Goal: Information Seeking & Learning: Check status

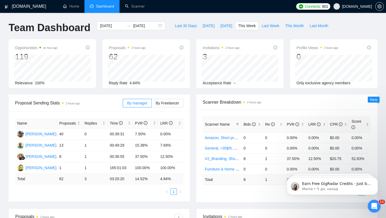
scroll to position [0, 20]
click at [352, 9] on span "[DOMAIN_NAME]" at bounding box center [352, 6] width 45 height 17
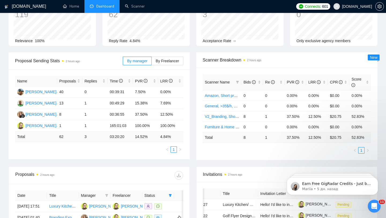
scroll to position [0, 0]
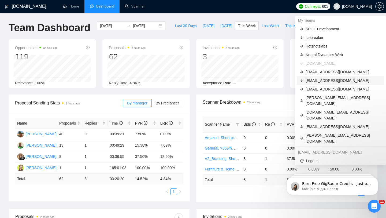
click at [324, 80] on span "[EMAIL_ADDRESS][DOMAIN_NAME]" at bounding box center [343, 81] width 75 height 6
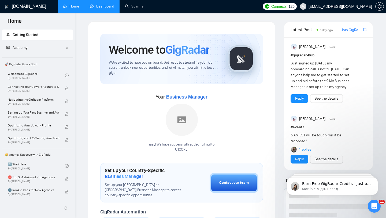
click at [96, 6] on link "Dashboard" at bounding box center [102, 6] width 24 height 5
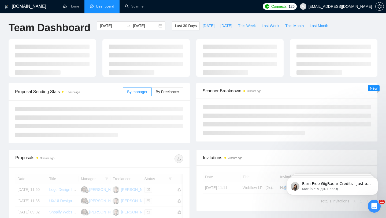
click at [246, 24] on span "This Week" at bounding box center [247, 26] width 18 height 6
type input "[DATE]"
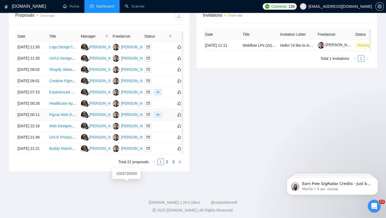
scroll to position [208, 0]
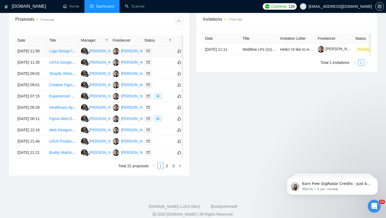
click at [162, 51] on div at bounding box center [158, 51] width 27 height 6
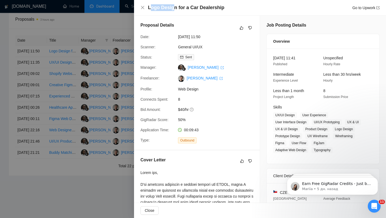
drag, startPoint x: 174, startPoint y: 5, endPoint x: 149, endPoint y: 5, distance: 24.7
click at [149, 5] on h4 "Logo Design for a Car Dealership" at bounding box center [186, 7] width 76 height 7
click at [148, 6] on h4 "Logo Design for a Car Dealership" at bounding box center [186, 7] width 76 height 7
drag, startPoint x: 148, startPoint y: 6, endPoint x: 175, endPoint y: 5, distance: 27.4
click at [175, 5] on h4 "Logo Design for a Car Dealership" at bounding box center [186, 7] width 76 height 7
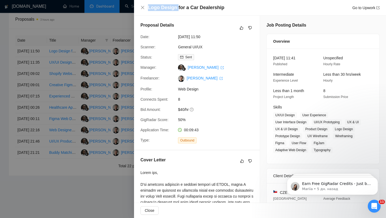
copy h4 "Logo Design"
click at [189, 47] on link "General UI/UX" at bounding box center [190, 47] width 24 height 4
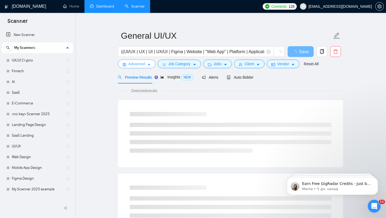
click at [137, 65] on span "Advanced" at bounding box center [136, 64] width 17 height 6
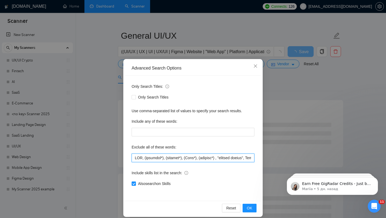
click at [135, 158] on input "text" at bounding box center [193, 157] width 123 height 9
paste input "Logo Design"
click at [135, 159] on input "text" at bounding box center [193, 157] width 123 height 9
click at [160, 157] on input "text" at bounding box center [193, 157] width 123 height 9
type input ""Logo Design", CMS, (research*), (consult*), (Test*), (develop*) , "shopify exp…"
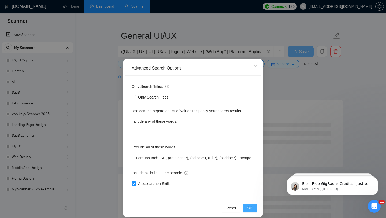
click at [245, 208] on button "OK" at bounding box center [250, 208] width 14 height 9
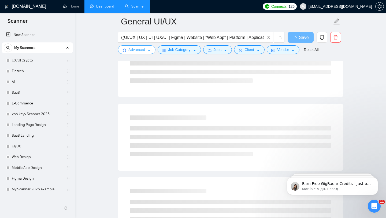
scroll to position [0, 0]
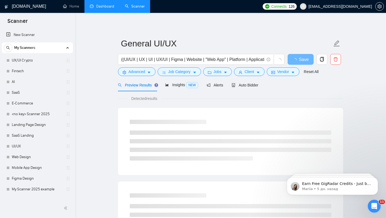
click at [107, 6] on link "Dashboard" at bounding box center [102, 6] width 24 height 5
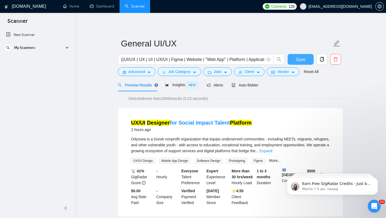
click at [301, 57] on span "Save" at bounding box center [301, 59] width 10 height 7
click at [100, 5] on link "Dashboard" at bounding box center [102, 6] width 24 height 5
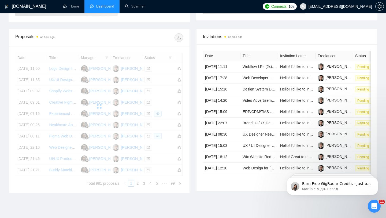
scroll to position [143, 0]
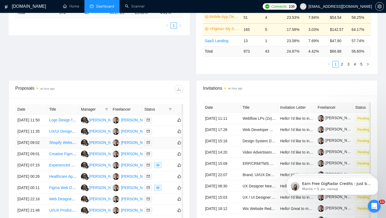
click at [171, 146] on div at bounding box center [158, 142] width 27 height 6
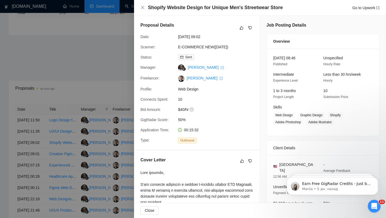
click at [103, 159] on div at bounding box center [193, 109] width 386 height 218
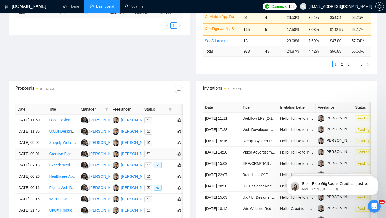
click at [165, 157] on div at bounding box center [158, 154] width 27 height 6
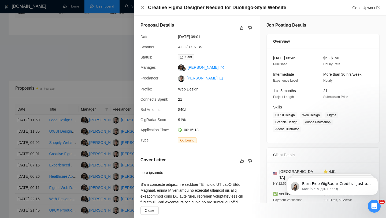
click at [104, 155] on div at bounding box center [193, 109] width 386 height 218
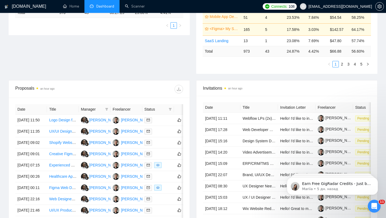
scroll to position [0, 0]
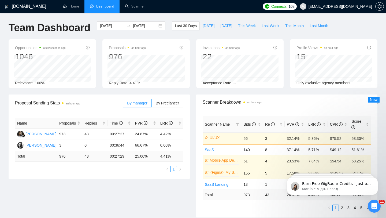
click at [254, 26] on span "This Week" at bounding box center [247, 26] width 18 height 6
type input "[DATE]"
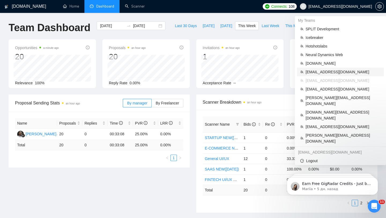
click at [323, 73] on span "[EMAIL_ADDRESS][DOMAIN_NAME]" at bounding box center [343, 72] width 75 height 6
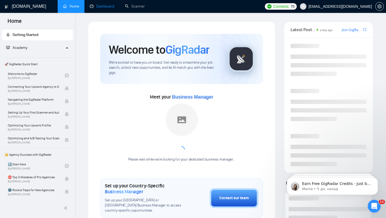
click at [102, 6] on link "Dashboard" at bounding box center [102, 6] width 24 height 5
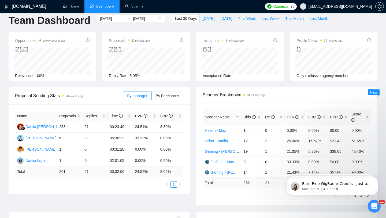
scroll to position [6, 0]
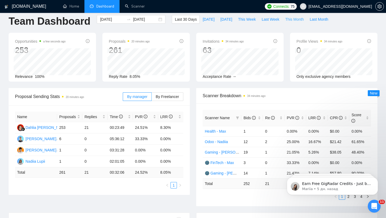
click at [293, 19] on span "This Month" at bounding box center [294, 19] width 19 height 6
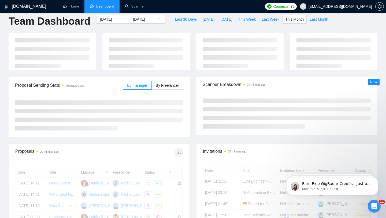
type input "[DATE]"
click at [271, 21] on span "Last Week" at bounding box center [271, 19] width 18 height 6
type input "[DATE]"
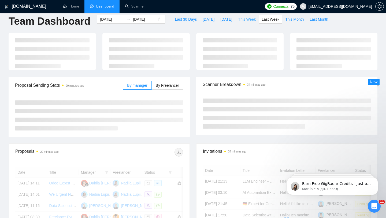
click at [245, 21] on span "This Week" at bounding box center [247, 19] width 18 height 6
type input "[DATE]"
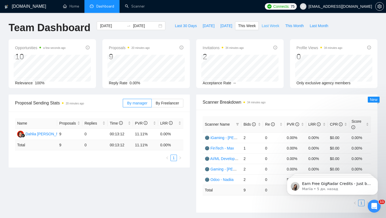
click at [264, 29] on button "Last Week" at bounding box center [271, 25] width 24 height 9
type input "[DATE]"
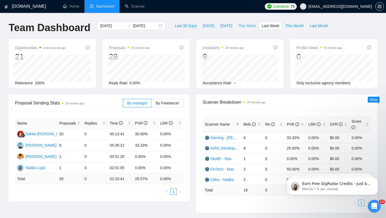
click at [254, 27] on span "This Week" at bounding box center [247, 26] width 18 height 6
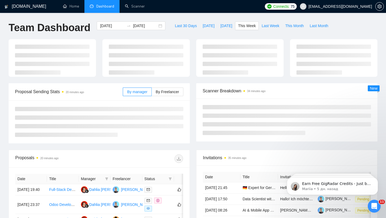
type input "[DATE]"
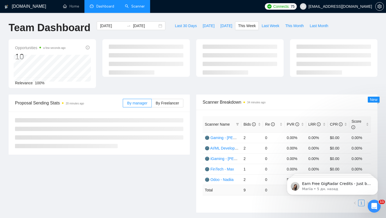
click at [139, 9] on link "Scanner" at bounding box center [135, 6] width 20 height 5
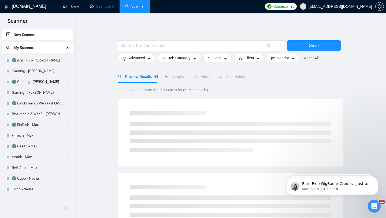
click at [109, 8] on link "Dashboard" at bounding box center [102, 6] width 24 height 5
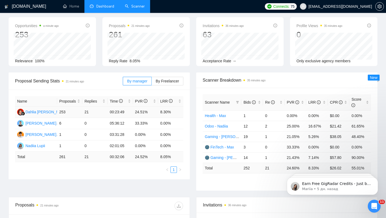
scroll to position [24, 0]
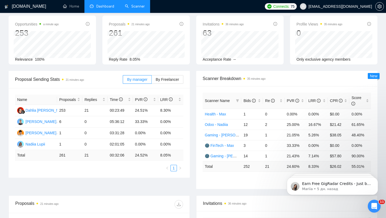
drag, startPoint x: 188, startPoint y: 87, endPoint x: 142, endPoint y: 89, distance: 45.9
click at [142, 89] on div "Proposal Sending Stats 21 minutes ago By manager By Freelancer Name Proposals R…" at bounding box center [99, 124] width 181 height 107
click at [86, 92] on div "Name Proposals Replies Time PVR LRR Dahlia [PERSON_NAME] 253 21 00:23:49 24.51%…" at bounding box center [99, 133] width 181 height 90
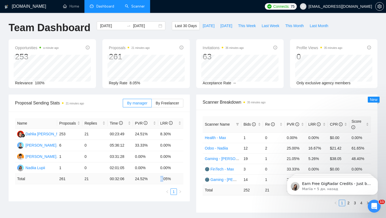
drag, startPoint x: 161, startPoint y: 176, endPoint x: 168, endPoint y: 176, distance: 6.4
click at [166, 176] on td "8.05 %" at bounding box center [170, 179] width 25 height 10
click at [303, 25] on span "This Month" at bounding box center [294, 26] width 19 height 6
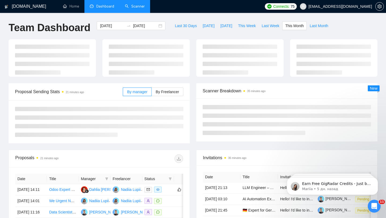
type input "[DATE]"
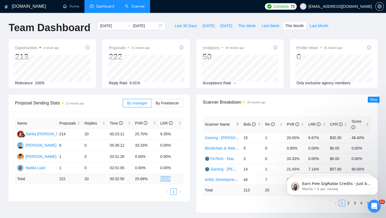
drag, startPoint x: 160, startPoint y: 180, endPoint x: 171, endPoint y: 179, distance: 11.0
click at [171, 179] on td "9.01 %" at bounding box center [170, 179] width 25 height 10
click at [192, 119] on div "Proposal Sending Stats 21 minutes ago By manager By Freelancer Name Proposals R…" at bounding box center [99, 147] width 188 height 107
click at [155, 101] on label "By Freelancer" at bounding box center [168, 103] width 32 height 9
click at [152, 104] on input "By Freelancer" at bounding box center [152, 104] width 0 height 0
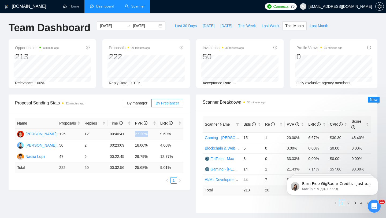
drag, startPoint x: 135, startPoint y: 134, endPoint x: 153, endPoint y: 134, distance: 17.7
click at [153, 134] on td "27.20%" at bounding box center [145, 133] width 25 height 11
drag, startPoint x: 135, startPoint y: 156, endPoint x: 153, endPoint y: 156, distance: 17.4
click at [153, 156] on td "29.79%" at bounding box center [145, 156] width 25 height 11
drag, startPoint x: 130, startPoint y: 168, endPoint x: 93, endPoint y: 163, distance: 37.6
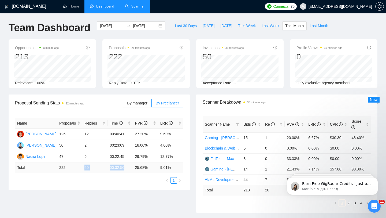
click at [93, 163] on tr "Total 222 20 00:32:56 25.68 % 9.01 %" at bounding box center [99, 167] width 168 height 10
drag, startPoint x: 57, startPoint y: 167, endPoint x: 175, endPoint y: 168, distance: 117.2
click at [175, 168] on tr "Total 222 20 00:32:56 25.68 % 9.01 %" at bounding box center [99, 167] width 168 height 10
click at [318, 26] on span "Last Month" at bounding box center [319, 26] width 19 height 6
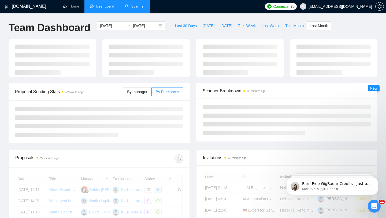
type input "[DATE]"
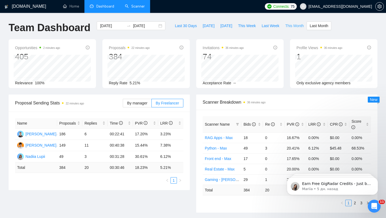
click at [300, 26] on span "This Month" at bounding box center [294, 26] width 19 height 6
type input "[DATE]"
click at [322, 27] on span "Last Month" at bounding box center [319, 26] width 19 height 6
type input "[DATE]"
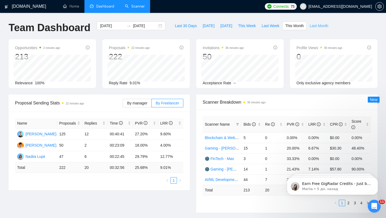
type input "[DATE]"
drag, startPoint x: 60, startPoint y: 166, endPoint x: 78, endPoint y: 166, distance: 18.8
click at [78, 166] on td "384" at bounding box center [69, 167] width 25 height 10
click at [297, 28] on span "This Month" at bounding box center [294, 26] width 19 height 6
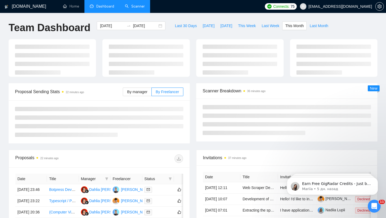
type input "[DATE]"
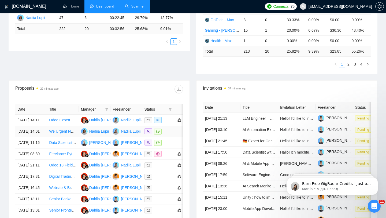
scroll to position [166, 0]
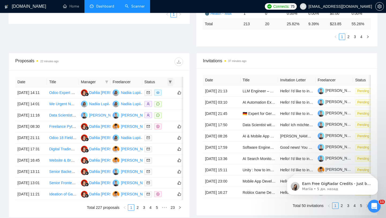
click at [171, 80] on span at bounding box center [170, 82] width 5 height 8
click at [156, 93] on span "Chat" at bounding box center [153, 92] width 10 height 4
checkbox input "true"
click at [153, 62] on div at bounding box center [141, 61] width 84 height 9
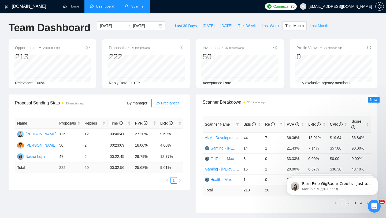
click at [320, 27] on span "Last Month" at bounding box center [319, 26] width 19 height 6
type input "[DATE]"
click at [300, 26] on span "This Month" at bounding box center [294, 26] width 19 height 6
type input "[DATE]"
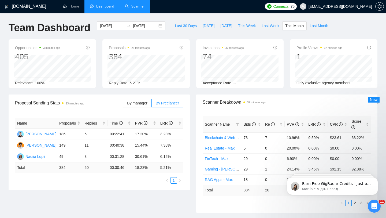
type input "[DATE]"
click at [275, 27] on span "Last Week" at bounding box center [271, 26] width 18 height 6
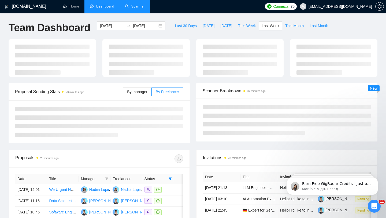
type input "[DATE]"
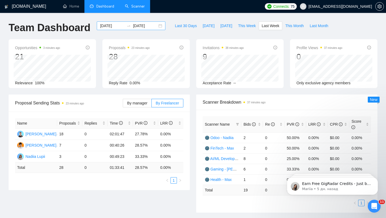
click at [154, 25] on div "[DATE] [DATE]" at bounding box center [131, 25] width 69 height 9
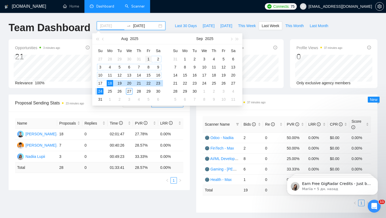
type input "[DATE]"
click at [147, 59] on div "1" at bounding box center [148, 59] width 6 height 6
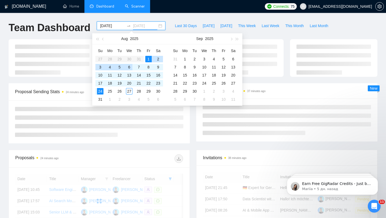
type input "[DATE]"
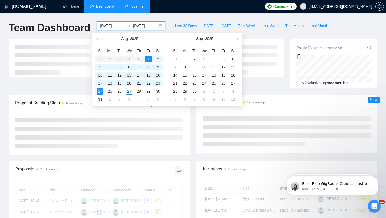
click at [108, 58] on table "Su Mo Tu We Th Fr Sa 27 28 29 30 31 1 2 3 4 5 6 7 8 9 10 11 12 13 14 15 16 17 1…" at bounding box center [129, 74] width 68 height 57
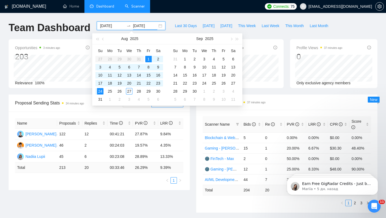
click at [113, 25] on input "[DATE]" at bounding box center [112, 26] width 24 height 6
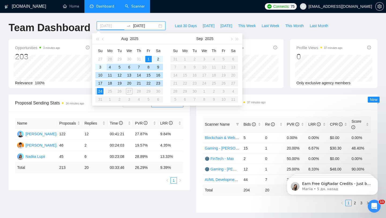
type input "[DATE]"
click at [108, 57] on div "28" at bounding box center [110, 59] width 6 height 6
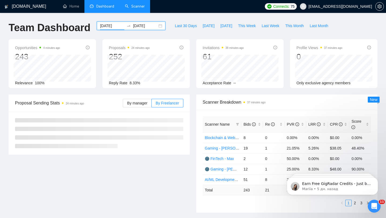
click at [139, 25] on input "[DATE]" at bounding box center [145, 26] width 24 height 6
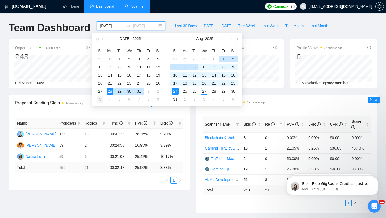
type input "[DATE]"
click at [101, 100] on div "3" at bounding box center [100, 99] width 6 height 6
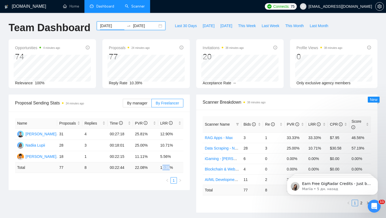
drag, startPoint x: 162, startPoint y: 168, endPoint x: 176, endPoint y: 168, distance: 14.2
click at [176, 168] on td "10.39 %" at bounding box center [170, 167] width 25 height 10
click at [156, 28] on div "[DATE] [DATE]" at bounding box center [131, 25] width 69 height 9
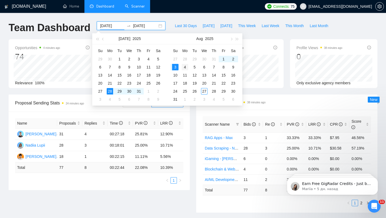
type input "[DATE]"
click at [185, 67] on div "4" at bounding box center [185, 67] width 6 height 6
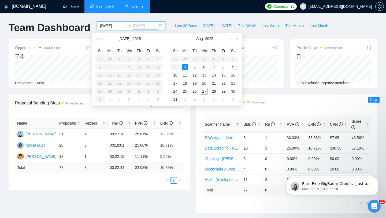
type input "[DATE]"
click at [176, 75] on div "10" at bounding box center [175, 75] width 6 height 6
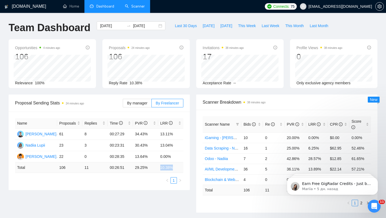
drag, startPoint x: 160, startPoint y: 167, endPoint x: 178, endPoint y: 167, distance: 18.0
click at [178, 167] on td "10.38 %" at bounding box center [170, 167] width 25 height 10
click at [157, 26] on div "[DATE] [DATE]" at bounding box center [131, 25] width 69 height 9
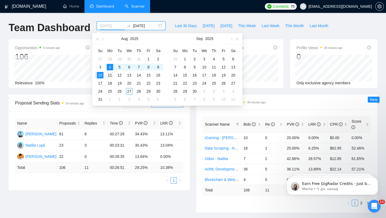
type input "[DATE]"
click at [111, 74] on div "11" at bounding box center [110, 75] width 6 height 6
type input "[DATE]"
click at [101, 84] on div "17" at bounding box center [100, 83] width 6 height 6
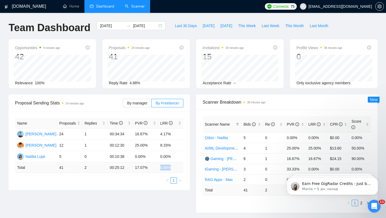
drag, startPoint x: 159, startPoint y: 166, endPoint x: 174, endPoint y: 166, distance: 15.0
click at [174, 166] on td "4.88 %" at bounding box center [170, 167] width 25 height 10
click at [154, 26] on div "[DATE] [DATE]" at bounding box center [131, 25] width 69 height 9
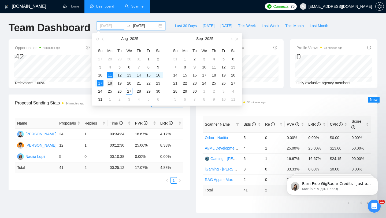
type input "[DATE]"
click at [111, 83] on div "18" at bounding box center [110, 83] width 6 height 6
type input "[DATE]"
click at [114, 28] on input "[DATE]" at bounding box center [112, 26] width 24 height 6
type input "[DATE]"
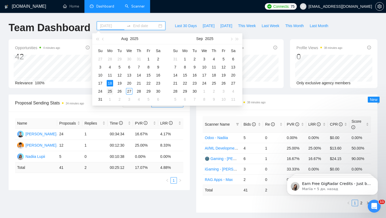
click at [110, 91] on div "25" at bounding box center [110, 91] width 6 height 6
type input "[DATE]"
click at [102, 97] on div "31" at bounding box center [100, 99] width 6 height 6
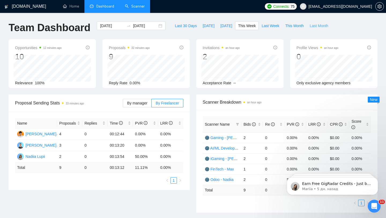
click at [326, 28] on span "Last Month" at bounding box center [319, 26] width 19 height 6
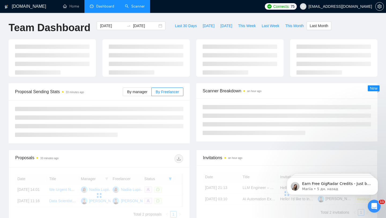
type input "[DATE]"
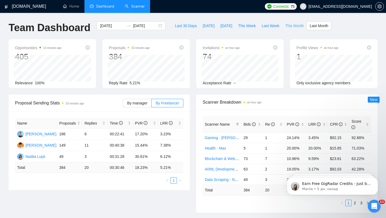
click at [296, 28] on span "This Month" at bounding box center [294, 26] width 19 height 6
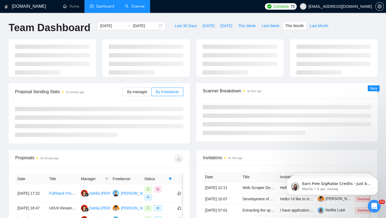
type input "[DATE]"
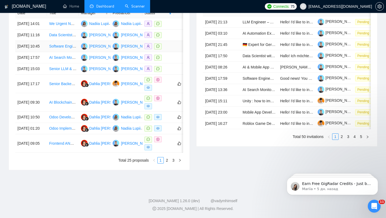
scroll to position [270, 0]
click at [343, 139] on link "2" at bounding box center [342, 137] width 6 height 6
click at [346, 139] on link "3" at bounding box center [348, 137] width 6 height 6
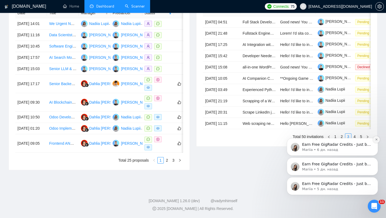
click at [378, 139] on icon "Dismiss notification" at bounding box center [376, 139] width 3 height 3
click at [376, 157] on button "Dismiss notification" at bounding box center [376, 159] width 7 height 7
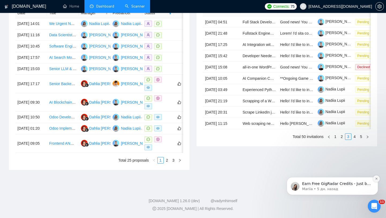
click at [377, 179] on icon "Dismiss notification" at bounding box center [376, 178] width 3 height 3
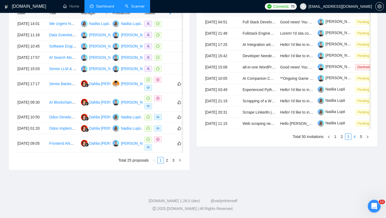
click at [356, 139] on link "4" at bounding box center [355, 137] width 6 height 6
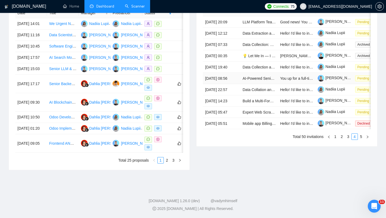
scroll to position [270, 0]
click at [361, 139] on link "5" at bounding box center [361, 137] width 6 height 6
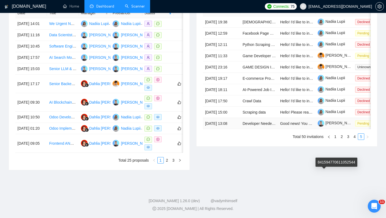
scroll to position [242, 0]
click at [335, 139] on link "1" at bounding box center [336, 137] width 6 height 6
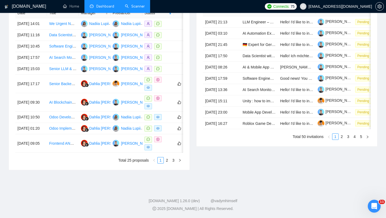
scroll to position [0, 0]
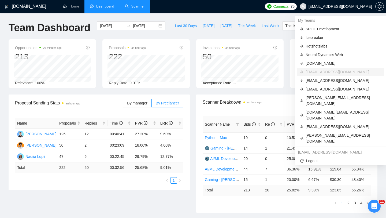
click at [355, 6] on span "[EMAIL_ADDRESS][DOMAIN_NAME]" at bounding box center [341, 6] width 64 height 0
click at [324, 109] on span "[DOMAIN_NAME][EMAIL_ADDRESS][DOMAIN_NAME]" at bounding box center [343, 115] width 75 height 12
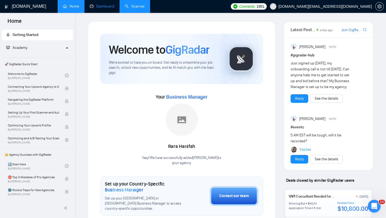
click at [110, 9] on link "Dashboard" at bounding box center [102, 6] width 24 height 5
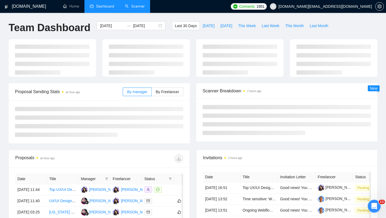
type input "[DATE]"
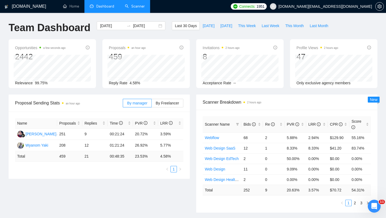
click at [135, 4] on link "Scanner" at bounding box center [135, 6] width 20 height 5
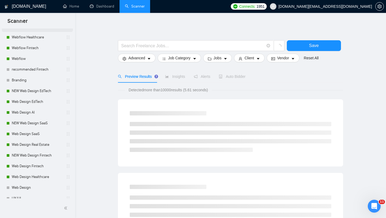
scroll to position [114, 0]
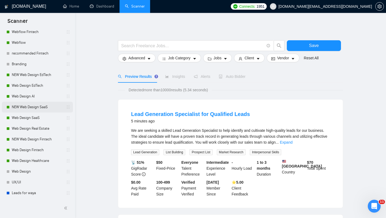
click at [42, 109] on link "NEW Web Design SaaS" at bounding box center [37, 107] width 51 height 11
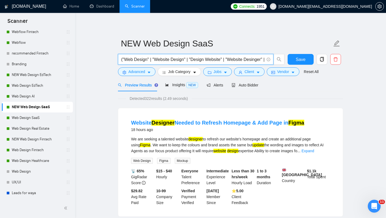
drag, startPoint x: 158, startPoint y: 58, endPoint x: 97, endPoint y: 56, distance: 61.2
type input "(saas | sass | "software platform" | cloud | b2b | "b2b platform" | "dashboard"…"
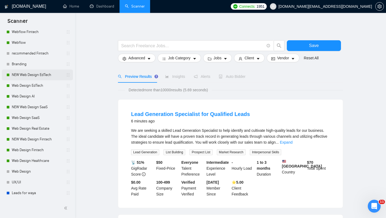
click at [38, 76] on link "NEW Web Design EdTech" at bounding box center [37, 74] width 51 height 11
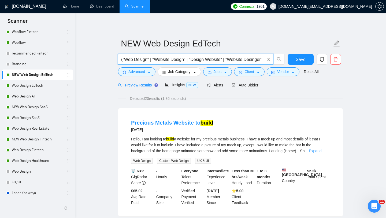
drag, startPoint x: 209, startPoint y: 61, endPoint x: 104, endPoint y: 58, distance: 105.4
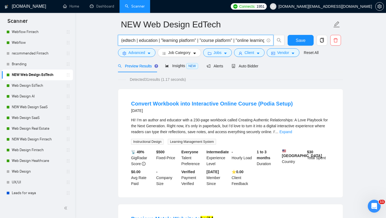
type input "(edtech | education | "learning platform" | "course platform" | "online learnin…"
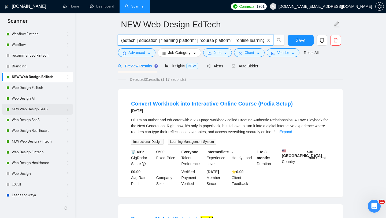
scroll to position [114, 0]
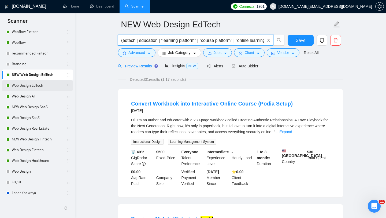
click at [48, 87] on link "Web Design EdTech" at bounding box center [37, 85] width 51 height 11
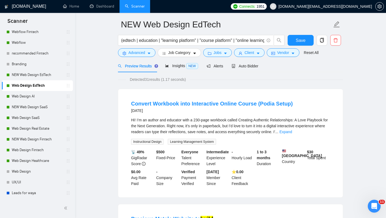
click at [34, 86] on link "Web Design EdTech" at bounding box center [37, 85] width 51 height 11
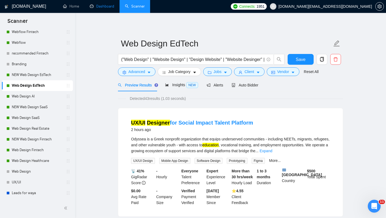
click at [99, 7] on link "Dashboard" at bounding box center [102, 6] width 24 height 5
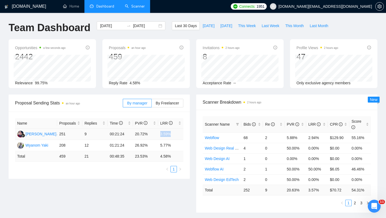
drag, startPoint x: 160, startPoint y: 134, endPoint x: 178, endPoint y: 134, distance: 17.4
click at [178, 134] on td "3.59%" at bounding box center [170, 133] width 25 height 11
drag, startPoint x: 159, startPoint y: 147, endPoint x: 168, endPoint y: 146, distance: 8.9
click at [168, 146] on td "5.77%" at bounding box center [170, 145] width 25 height 11
click at [126, 148] on td "01:21:24" at bounding box center [120, 145] width 25 height 11
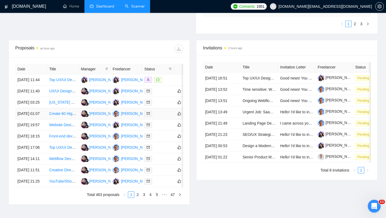
scroll to position [187, 0]
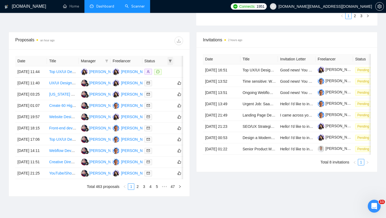
click at [171, 62] on icon "filter" at bounding box center [170, 60] width 3 height 3
click at [158, 74] on li "Chat" at bounding box center [157, 71] width 32 height 9
checkbox input "true"
click at [193, 69] on div "Invitations 2 hours ago Date Title Invitation Letter Freelancer Status [DATE] 1…" at bounding box center [287, 114] width 188 height 164
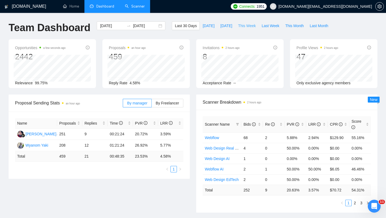
click at [253, 27] on span "This Week" at bounding box center [247, 26] width 18 height 6
type input "[DATE]"
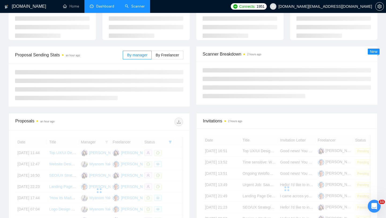
scroll to position [44, 0]
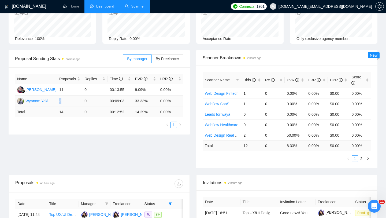
drag, startPoint x: 60, startPoint y: 101, endPoint x: 70, endPoint y: 101, distance: 10.7
click at [70, 101] on td "3" at bounding box center [69, 100] width 25 height 11
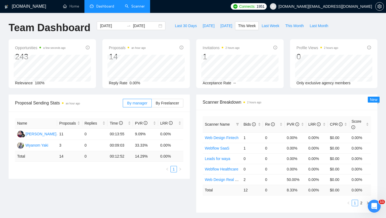
click at [191, 150] on div "Proposal Sending Stats an hour ago By manager By Freelancer Name Proposals Repl…" at bounding box center [99, 136] width 188 height 84
drag, startPoint x: 58, startPoint y: 144, endPoint x: 66, endPoint y: 144, distance: 7.8
click at [66, 144] on td "3" at bounding box center [69, 145] width 25 height 11
click at [115, 140] on td "00:09:03" at bounding box center [120, 145] width 25 height 11
drag, startPoint x: 109, startPoint y: 145, endPoint x: 136, endPoint y: 145, distance: 26.8
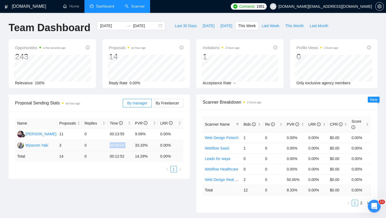
click at [136, 145] on tr "Wyanom Yaki 3 0 00:09:03 33.33% 0.00%" at bounding box center [99, 145] width 168 height 11
drag, startPoint x: 135, startPoint y: 145, endPoint x: 149, endPoint y: 145, distance: 13.4
click at [149, 145] on td "33.33%" at bounding box center [145, 145] width 25 height 11
click at [192, 145] on div "Proposal Sending Stats an hour ago By manager By Freelancer Name Proposals Repl…" at bounding box center [99, 136] width 188 height 84
drag, startPoint x: 60, startPoint y: 132, endPoint x: 96, endPoint y: 136, distance: 36.6
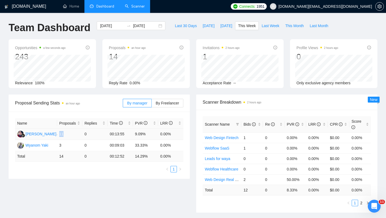
click at [96, 136] on tr "[PERSON_NAME] 11 0 00:13:55 9.09% 0.00%" at bounding box center [99, 133] width 168 height 11
click at [341, 6] on span "[DOMAIN_NAME][EMAIL_ADDRESS][DOMAIN_NAME]" at bounding box center [326, 6] width 94 height 0
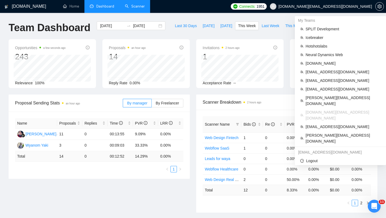
click at [340, 10] on span "[DOMAIN_NAME][EMAIL_ADDRESS][DOMAIN_NAME]" at bounding box center [321, 6] width 109 height 17
click at [323, 81] on span "[EMAIL_ADDRESS][DOMAIN_NAME]" at bounding box center [343, 81] width 75 height 6
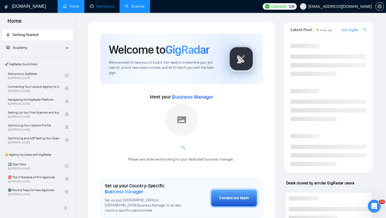
click at [103, 8] on link "Dashboard" at bounding box center [102, 6] width 24 height 5
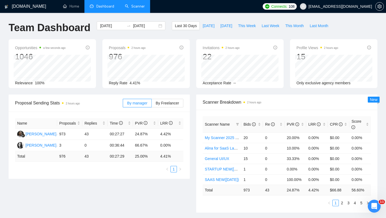
click at [231, 95] on div "Scanner Breakdown 2 hours ago" at bounding box center [287, 101] width 168 height 15
click at [355, 6] on span "[EMAIL_ADDRESS][DOMAIN_NAME]" at bounding box center [341, 6] width 64 height 0
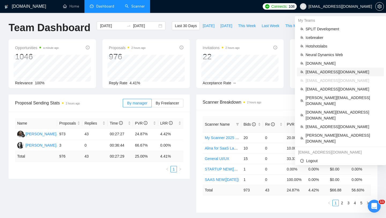
click at [336, 71] on span "[EMAIL_ADDRESS][DOMAIN_NAME]" at bounding box center [343, 72] width 75 height 6
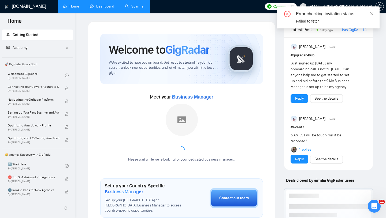
click at [114, 8] on link "Dashboard" at bounding box center [102, 6] width 24 height 5
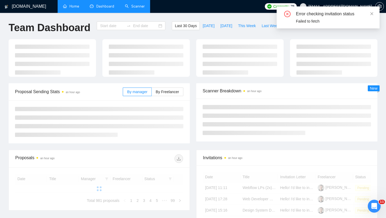
click at [112, 8] on span "Dashboard" at bounding box center [105, 6] width 18 height 5
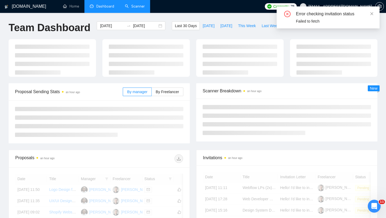
type input "[DATE]"
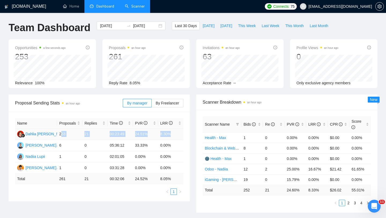
drag, startPoint x: 62, startPoint y: 134, endPoint x: 173, endPoint y: 132, distance: 110.8
click at [173, 132] on tr "Dahlia [PERSON_NAME] 253 21 00:23:49 24.51% 8.30%" at bounding box center [99, 133] width 168 height 11
click at [145, 8] on link "Scanner" at bounding box center [135, 6] width 20 height 5
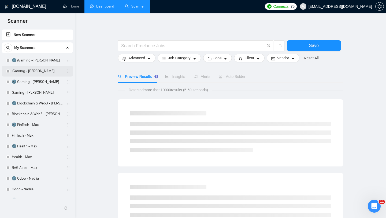
click at [49, 72] on link "iGaming - [PERSON_NAME]" at bounding box center [37, 71] width 51 height 11
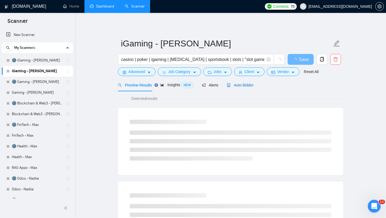
click at [248, 86] on span "Auto Bidder" at bounding box center [240, 85] width 27 height 4
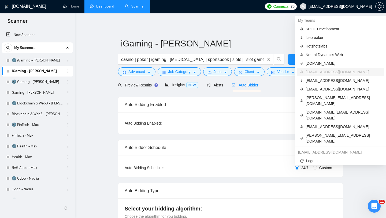
click at [352, 6] on span "[EMAIL_ADDRESS][DOMAIN_NAME]" at bounding box center [341, 6] width 64 height 0
click at [309, 26] on span "SPLIT Development" at bounding box center [343, 29] width 75 height 6
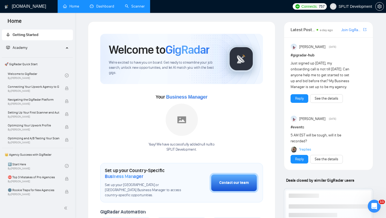
click at [97, 9] on link "Dashboard" at bounding box center [102, 6] width 24 height 5
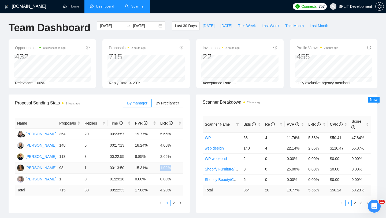
drag, startPoint x: 175, startPoint y: 166, endPoint x: 158, endPoint y: 166, distance: 17.2
click at [158, 166] on tr "Nika K 98 1 00:13:50 15.31% 1.02%" at bounding box center [99, 167] width 168 height 11
drag, startPoint x: 158, startPoint y: 154, endPoint x: 183, endPoint y: 154, distance: 24.4
click at [183, 154] on td "2.65%" at bounding box center [170, 156] width 25 height 11
drag, startPoint x: 160, startPoint y: 141, endPoint x: 176, endPoint y: 143, distance: 16.5
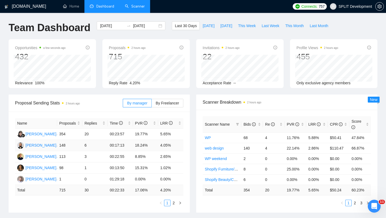
click at [175, 141] on td "4.05%" at bounding box center [170, 145] width 25 height 11
drag, startPoint x: 159, startPoint y: 135, endPoint x: 170, endPoint y: 134, distance: 11.3
click at [170, 134] on td "5.65%" at bounding box center [170, 133] width 25 height 11
click at [191, 164] on div "Proposal Sending Stats 2 hours ago By manager By Freelancer Name Proposals Repl…" at bounding box center [99, 153] width 188 height 118
click at [273, 27] on span "Last Week" at bounding box center [271, 26] width 18 height 6
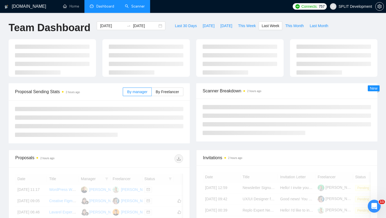
type input "[DATE]"
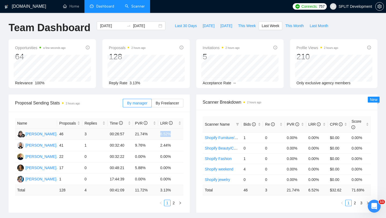
drag, startPoint x: 160, startPoint y: 132, endPoint x: 180, endPoint y: 131, distance: 19.6
click at [180, 131] on td "6.52%" at bounding box center [170, 133] width 25 height 11
click at [244, 25] on span "This Week" at bounding box center [247, 26] width 18 height 6
type input "[DATE]"
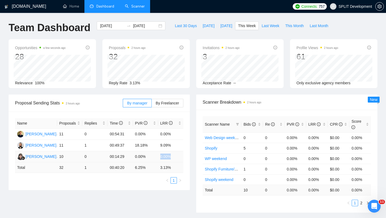
drag, startPoint x: 160, startPoint y: 155, endPoint x: 175, endPoint y: 155, distance: 15.0
click at [175, 155] on td "0.00%" at bounding box center [170, 156] width 25 height 11
click at [154, 26] on div "[DATE] [DATE]" at bounding box center [131, 25] width 69 height 9
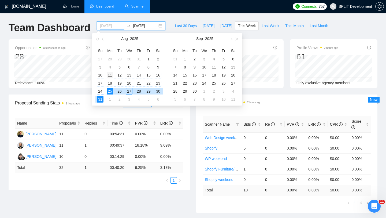
type input "[DATE]"
click at [110, 73] on div "11" at bounding box center [110, 75] width 6 height 6
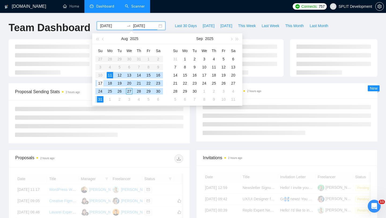
type input "[DATE]"
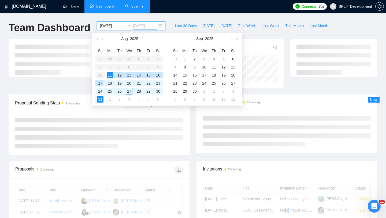
click at [101, 83] on div "17" at bounding box center [100, 83] width 6 height 6
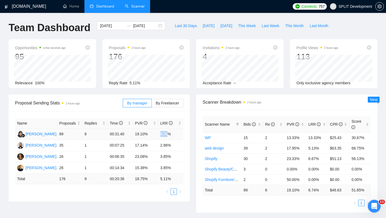
drag, startPoint x: 161, startPoint y: 134, endPoint x: 175, endPoint y: 133, distance: 13.7
click at [175, 134] on td "6.74%" at bounding box center [170, 133] width 25 height 11
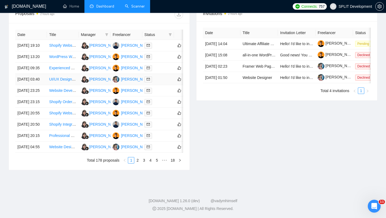
scroll to position [212, 0]
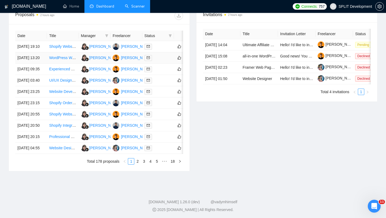
click at [164, 60] on td at bounding box center [158, 57] width 32 height 11
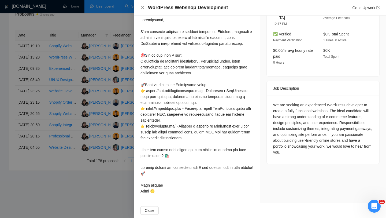
scroll to position [264, 0]
click at [102, 136] on div at bounding box center [193, 109] width 386 height 218
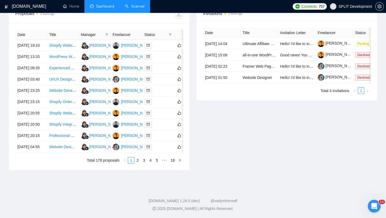
scroll to position [0, 0]
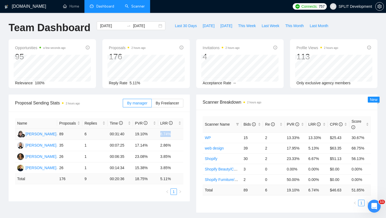
drag, startPoint x: 160, startPoint y: 133, endPoint x: 173, endPoint y: 133, distance: 12.3
click at [173, 133] on td "6.74%" at bounding box center [170, 133] width 25 height 11
click at [167, 134] on td "6.74%" at bounding box center [170, 133] width 25 height 11
click at [168, 134] on td "6.74%" at bounding box center [170, 133] width 25 height 11
click at [167, 134] on td "6.74%" at bounding box center [170, 133] width 25 height 11
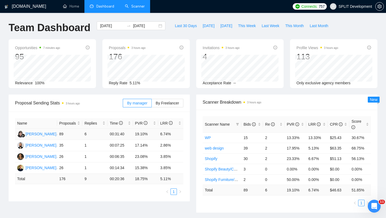
click at [167, 134] on td "6.74%" at bounding box center [170, 133] width 25 height 11
click at [169, 134] on td "6.74%" at bounding box center [170, 133] width 25 height 11
click at [193, 126] on div "Scanner Breakdown 3 hours ago Scanner Name Bids Re PVR LRR CPR Score WP 15 2 13…" at bounding box center [287, 153] width 188 height 118
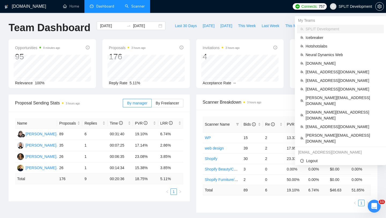
click at [345, 3] on span "SPLIT Development" at bounding box center [351, 6] width 49 height 17
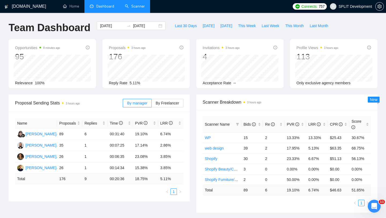
click at [344, 6] on span "SPLIT Development" at bounding box center [356, 6] width 34 height 0
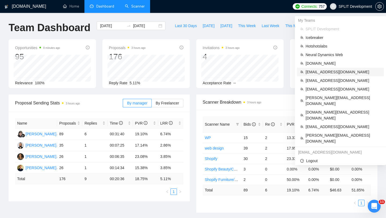
click at [312, 69] on span "[EMAIL_ADDRESS][DOMAIN_NAME]" at bounding box center [343, 72] width 75 height 6
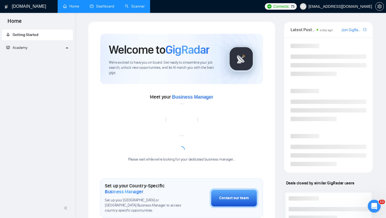
click at [98, 8] on link "Dashboard" at bounding box center [102, 6] width 24 height 5
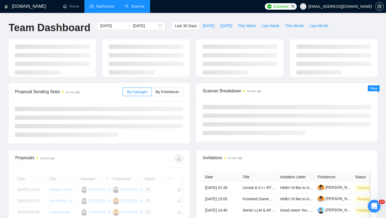
type input "[DATE]"
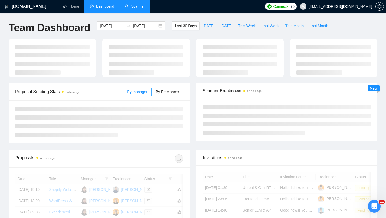
click at [294, 25] on span "This Month" at bounding box center [294, 26] width 19 height 6
type input "[DATE]"
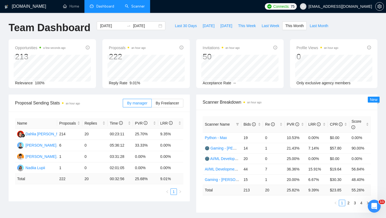
drag, startPoint x: 85, startPoint y: 178, endPoint x: 93, endPoint y: 178, distance: 7.8
click at [93, 178] on td "20" at bounding box center [94, 179] width 25 height 10
click at [347, 9] on span "[EMAIL_ADDRESS][DOMAIN_NAME]" at bounding box center [336, 6] width 79 height 17
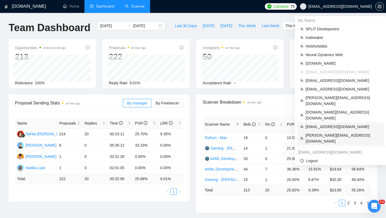
click at [324, 124] on span "[EMAIL_ADDRESS][DOMAIN_NAME]" at bounding box center [343, 127] width 75 height 6
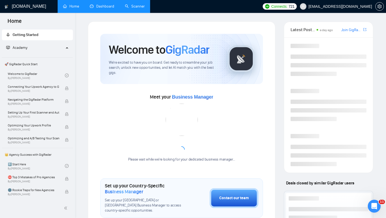
click at [114, 9] on link "Dashboard" at bounding box center [102, 6] width 24 height 5
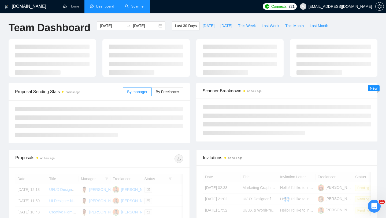
scroll to position [14, 0]
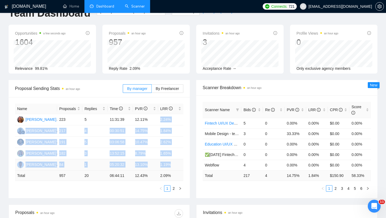
drag, startPoint x: 160, startPoint y: 117, endPoint x: 170, endPoint y: 167, distance: 50.9
click at [170, 167] on tbody "[PERSON_NAME] 223 5 11:31:39 12.11% 2.24% [PERSON_NAME] 217 4 00:30:51 14.75% 1…" at bounding box center [99, 142] width 168 height 56
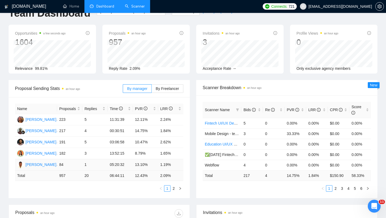
click at [177, 164] on td "1.19%" at bounding box center [170, 164] width 25 height 11
drag, startPoint x: 56, startPoint y: 175, endPoint x: 170, endPoint y: 175, distance: 114.0
click at [170, 175] on tr "Total 957 20 06:44:11 12.43 % 2.09 %" at bounding box center [99, 175] width 168 height 10
click at [123, 151] on td "13:52:15" at bounding box center [120, 153] width 25 height 11
click at [357, 6] on span "[EMAIL_ADDRESS][DOMAIN_NAME]" at bounding box center [341, 6] width 64 height 0
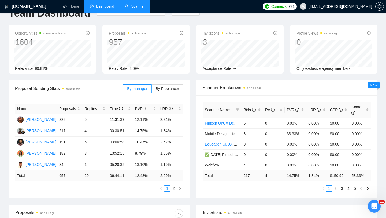
click at [360, 6] on span "[EMAIL_ADDRESS][DOMAIN_NAME]" at bounding box center [341, 6] width 64 height 0
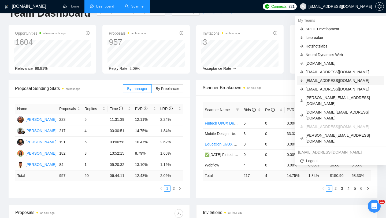
click at [316, 81] on span "[EMAIL_ADDRESS][DOMAIN_NAME]" at bounding box center [343, 81] width 75 height 6
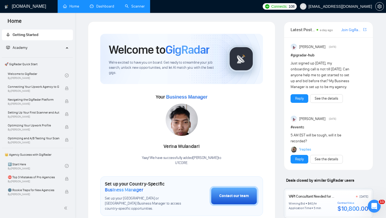
click at [113, 9] on link "Dashboard" at bounding box center [102, 6] width 24 height 5
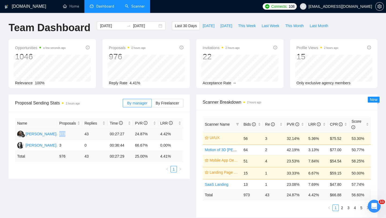
drag, startPoint x: 72, startPoint y: 133, endPoint x: 58, endPoint y: 132, distance: 13.5
click at [58, 132] on td "973" at bounding box center [69, 133] width 25 height 11
click at [154, 28] on div "[DATE] [DATE]" at bounding box center [131, 25] width 69 height 9
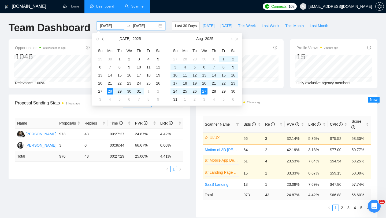
click at [104, 36] on button "button" at bounding box center [103, 38] width 6 height 11
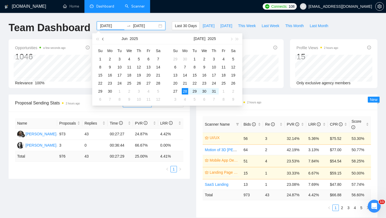
click at [104, 36] on button "button" at bounding box center [103, 38] width 6 height 11
type input "[DATE]"
click at [138, 57] on div "1" at bounding box center [139, 59] width 6 height 6
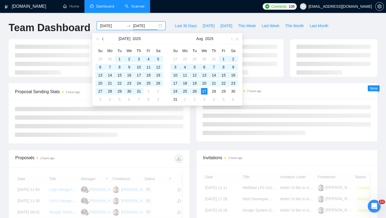
click at [102, 39] on span "button" at bounding box center [103, 39] width 3 height 3
type input "[DATE]"
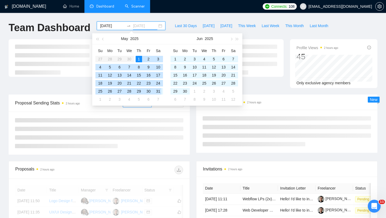
click at [158, 92] on div "31" at bounding box center [158, 91] width 6 height 6
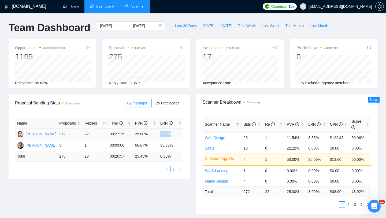
drag, startPoint x: 159, startPoint y: 134, endPoint x: 174, endPoint y: 134, distance: 15.0
click at [174, 134] on td "8.09%" at bounding box center [170, 133] width 25 height 11
click at [192, 137] on div "Proposal Sending Stats 2 hours ago By manager By Freelancer Name Proposals Repl…" at bounding box center [99, 136] width 188 height 84
click at [346, 6] on span "[EMAIL_ADDRESS][DOMAIN_NAME]" at bounding box center [341, 6] width 64 height 0
click at [351, 6] on span "[EMAIL_ADDRESS][DOMAIN_NAME]" at bounding box center [341, 6] width 64 height 0
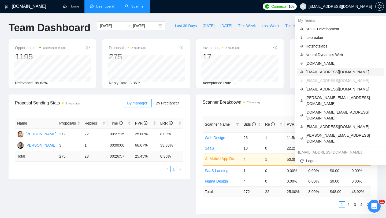
click at [317, 71] on span "[EMAIL_ADDRESS][DOMAIN_NAME]" at bounding box center [343, 72] width 75 height 6
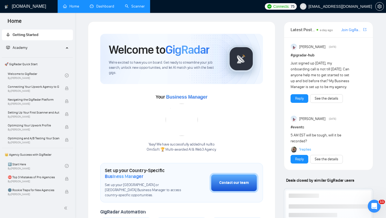
click at [114, 9] on link "Dashboard" at bounding box center [102, 6] width 24 height 5
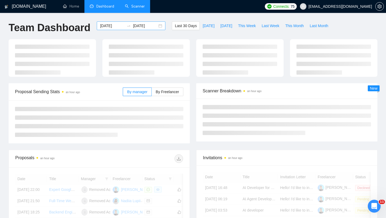
click at [157, 26] on div "[DATE] [DATE]" at bounding box center [131, 25] width 69 height 9
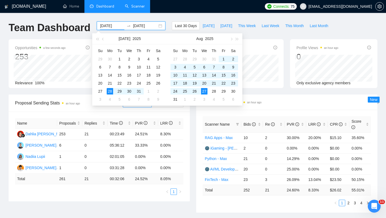
click at [157, 25] on div "[DATE] [DATE]" at bounding box center [131, 25] width 69 height 9
click at [104, 39] on span "button" at bounding box center [103, 39] width 3 height 3
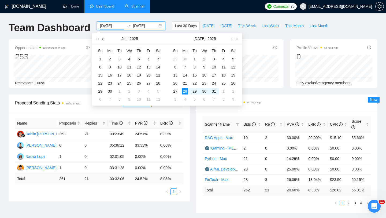
click at [104, 39] on span "button" at bounding box center [103, 39] width 3 height 3
type input "[DATE]"
click at [138, 58] on div "1" at bounding box center [139, 59] width 6 height 6
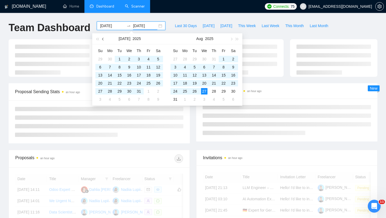
click at [101, 37] on button "button" at bounding box center [103, 38] width 6 height 11
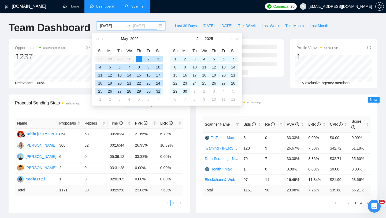
type input "[DATE]"
click at [158, 91] on div "31" at bounding box center [158, 91] width 6 height 6
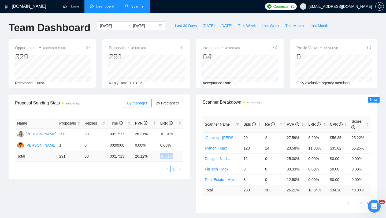
drag, startPoint x: 158, startPoint y: 156, endPoint x: 179, endPoint y: 156, distance: 20.9
click at [179, 156] on td "10.31 %" at bounding box center [170, 156] width 25 height 10
click at [156, 23] on div "[DATE] [DATE]" at bounding box center [131, 25] width 69 height 9
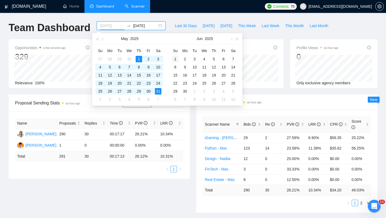
type input "[DATE]"
click at [177, 57] on div "1" at bounding box center [175, 59] width 6 height 6
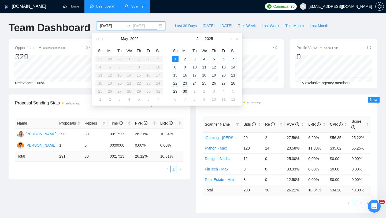
type input "[DATE]"
click at [184, 89] on div "30" at bounding box center [185, 91] width 6 height 6
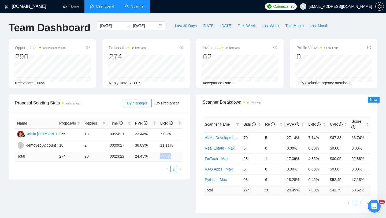
drag, startPoint x: 160, startPoint y: 156, endPoint x: 177, endPoint y: 156, distance: 17.4
click at [177, 156] on td "7.30 %" at bounding box center [170, 156] width 25 height 10
click at [157, 25] on div "[DATE] [DATE]" at bounding box center [131, 25] width 69 height 9
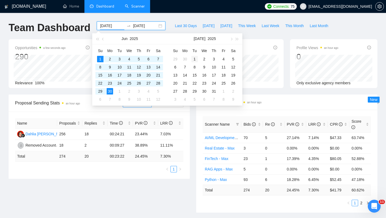
type input "[DATE]"
click at [194, 58] on div "1" at bounding box center [194, 59] width 6 height 6
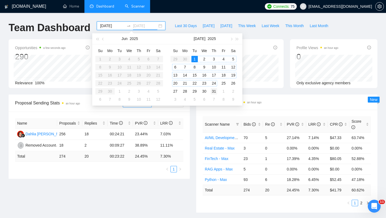
type input "[DATE]"
click at [214, 90] on div "31" at bounding box center [214, 91] width 6 height 6
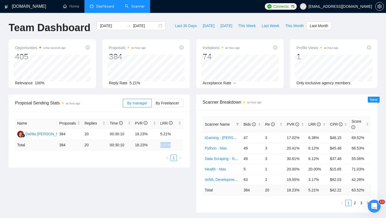
drag, startPoint x: 158, startPoint y: 145, endPoint x: 182, endPoint y: 144, distance: 23.6
click at [182, 144] on td "5.21 %" at bounding box center [170, 145] width 25 height 10
click at [158, 25] on div "[DATE] [DATE]" at bounding box center [131, 25] width 69 height 9
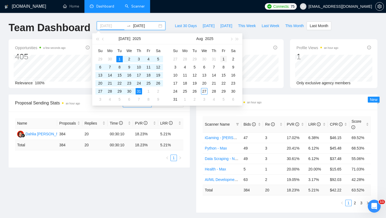
type input "[DATE]"
click at [224, 58] on div "1" at bounding box center [223, 59] width 6 height 6
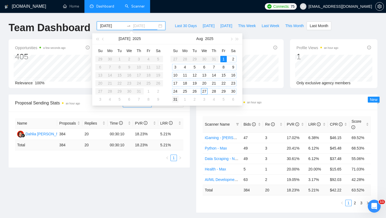
type input "[DATE]"
click at [173, 99] on div "31" at bounding box center [175, 99] width 6 height 6
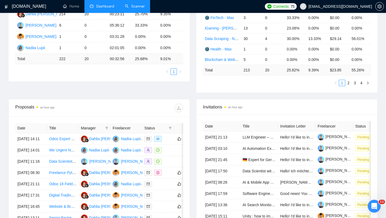
scroll to position [129, 0]
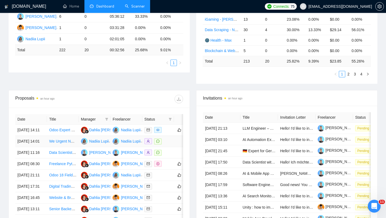
click at [172, 147] on td at bounding box center [158, 141] width 32 height 11
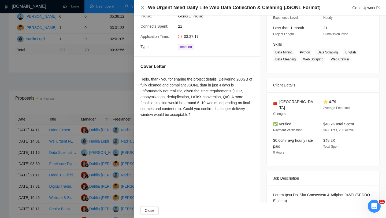
scroll to position [96, 0]
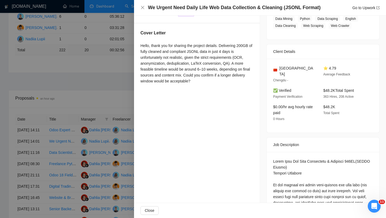
click at [106, 137] on div at bounding box center [193, 109] width 386 height 218
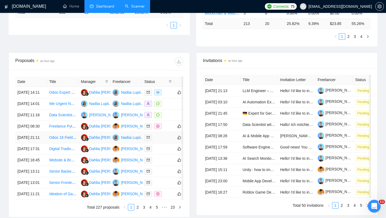
scroll to position [171, 0]
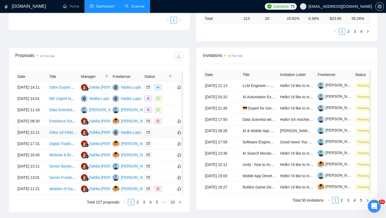
click at [162, 138] on td at bounding box center [158, 132] width 32 height 11
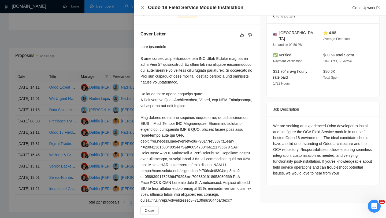
scroll to position [132, 0]
click at [125, 53] on div at bounding box center [193, 109] width 386 height 218
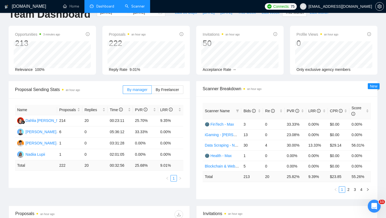
scroll to position [0, 0]
